Goal: Find contact information: Find contact information

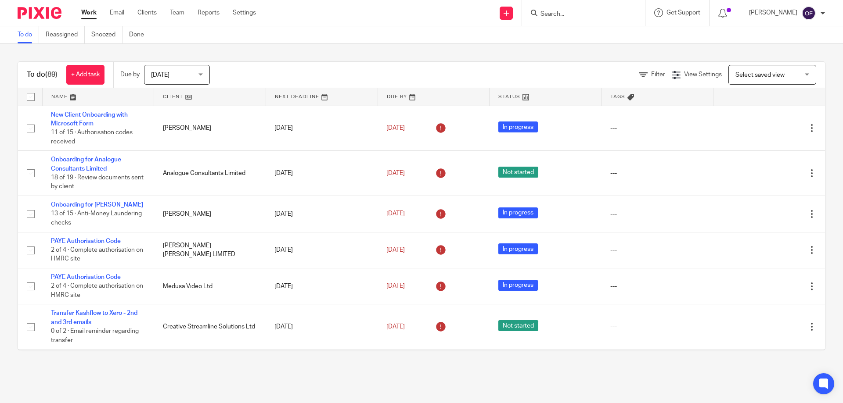
click at [557, 12] on input "Search" at bounding box center [579, 15] width 79 height 8
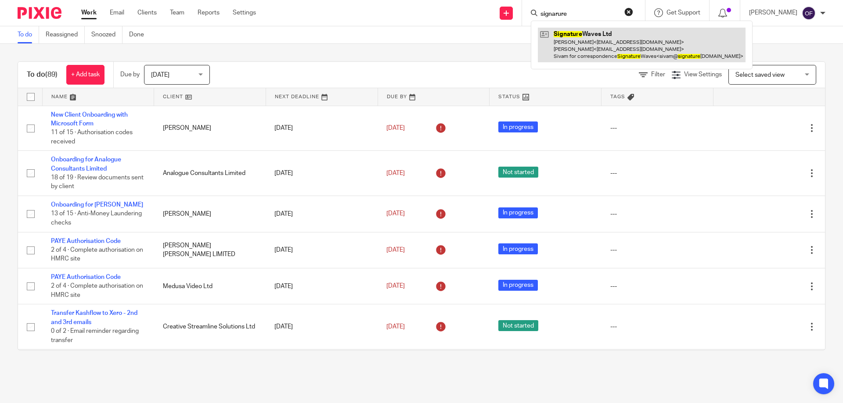
type input "signarure"
click at [592, 34] on link at bounding box center [642, 45] width 208 height 35
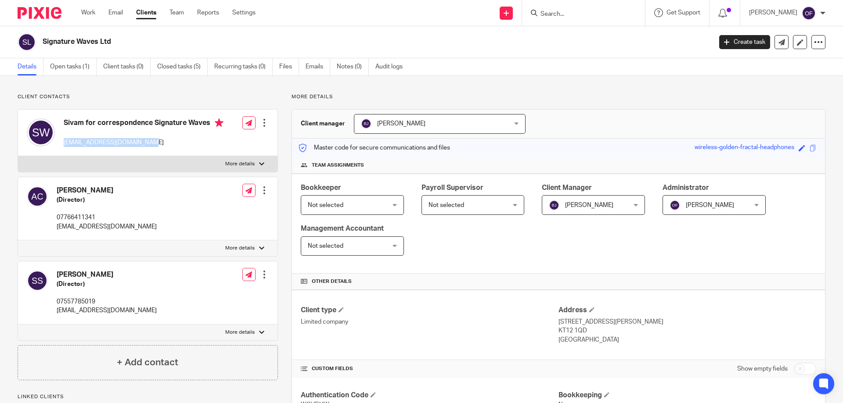
drag, startPoint x: 62, startPoint y: 144, endPoint x: 183, endPoint y: 146, distance: 120.3
click at [183, 146] on div "Sivam for correspondence Signature Waves [EMAIL_ADDRESS][DOMAIN_NAME]" at bounding box center [125, 132] width 197 height 37
copy p "[EMAIL_ADDRESS][DOMAIN_NAME]"
click at [567, 16] on input "Search" at bounding box center [579, 15] width 79 height 8
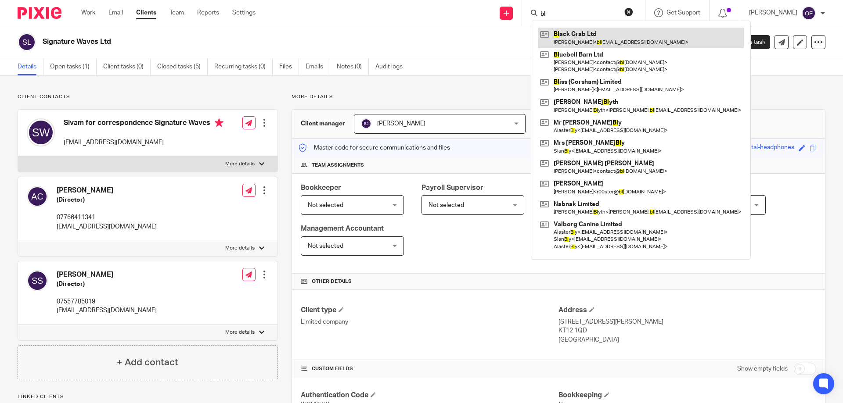
type input "bl"
click at [575, 33] on link at bounding box center [641, 38] width 206 height 20
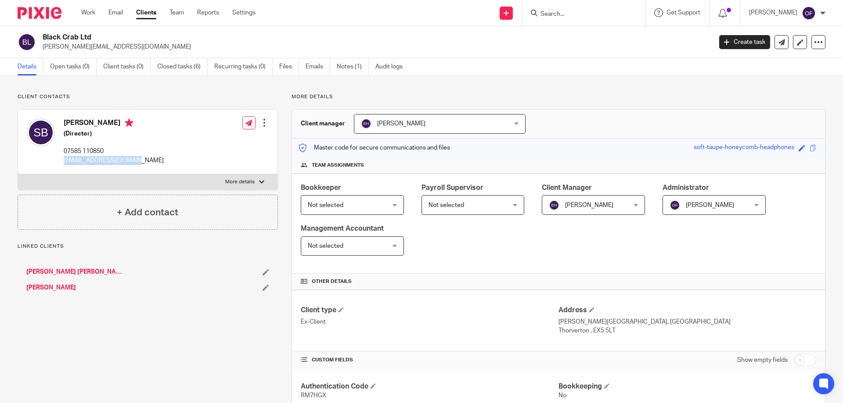
drag, startPoint x: 68, startPoint y: 162, endPoint x: 148, endPoint y: 166, distance: 79.6
click at [148, 166] on div "Simon Bunn (Director) 07585 110850 blackcrabltd@gmail.com Edit contact Create c…" at bounding box center [147, 142] width 259 height 65
click at [566, 16] on input "Search" at bounding box center [579, 15] width 79 height 8
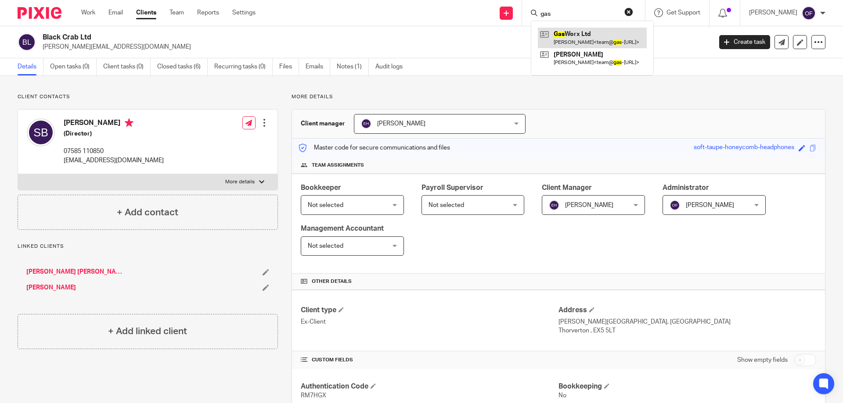
type input "gas"
click at [583, 36] on link at bounding box center [592, 38] width 109 height 20
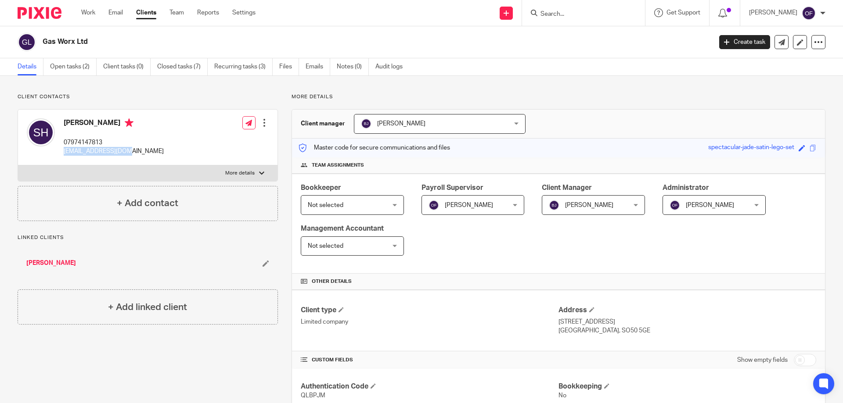
drag, startPoint x: 63, startPoint y: 151, endPoint x: 133, endPoint y: 157, distance: 70.1
click at [133, 157] on div "Stuart Hall 07974147813 team@gas-worx.co.uk Edit contact Create client from con…" at bounding box center [147, 138] width 259 height 56
copy p "team@gas-worx.co.uk"
click at [582, 12] on input "Search" at bounding box center [579, 15] width 79 height 8
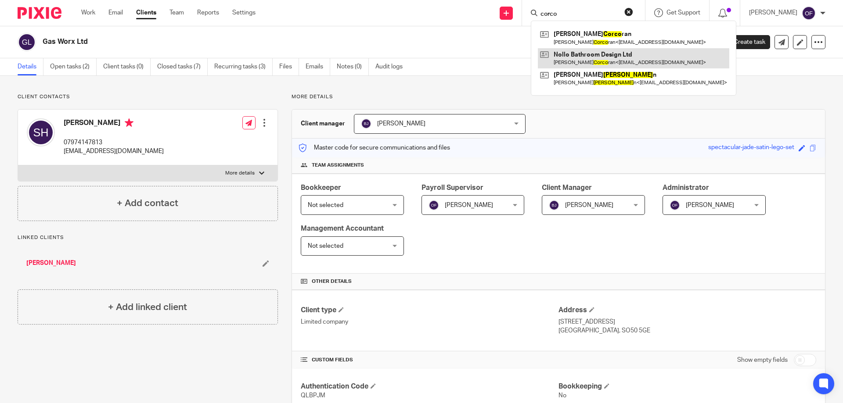
type input "corco"
click at [597, 53] on link at bounding box center [633, 58] width 191 height 20
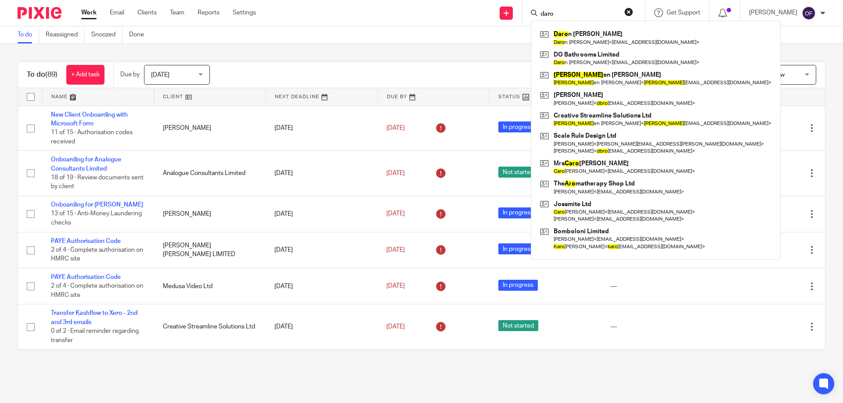
type input "[PERSON_NAME]"
